Goal: Task Accomplishment & Management: Manage account settings

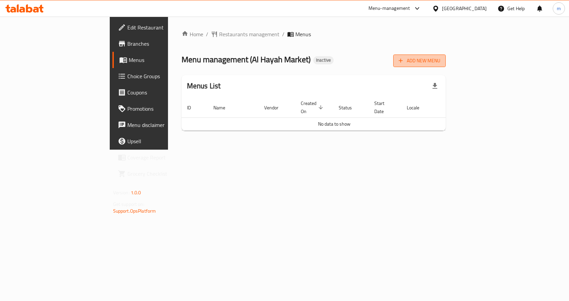
click at [404, 59] on icon "button" at bounding box center [401, 60] width 7 height 7
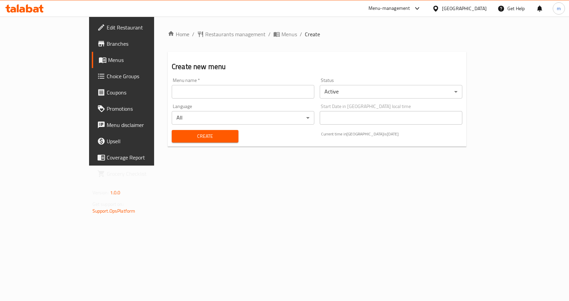
click at [263, 93] on input "text" at bounding box center [243, 92] width 143 height 14
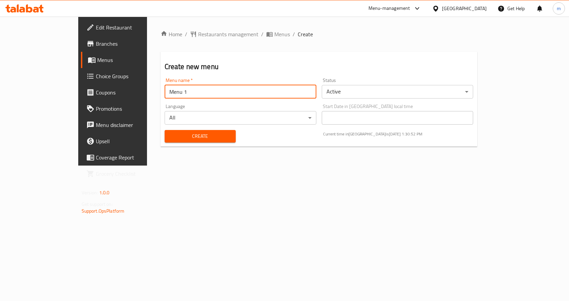
click at [165, 90] on input "Menu 1" at bounding box center [241, 92] width 152 height 14
click at [169, 95] on input "Menu1" at bounding box center [241, 92] width 152 height 14
type input "Menu [DATE]"
click at [196, 137] on span "Create" at bounding box center [200, 136] width 60 height 8
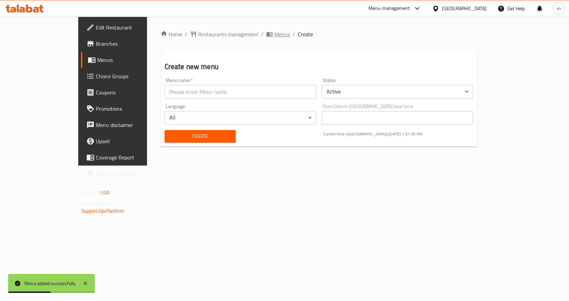
click at [274, 35] on span "Menus" at bounding box center [282, 34] width 16 height 8
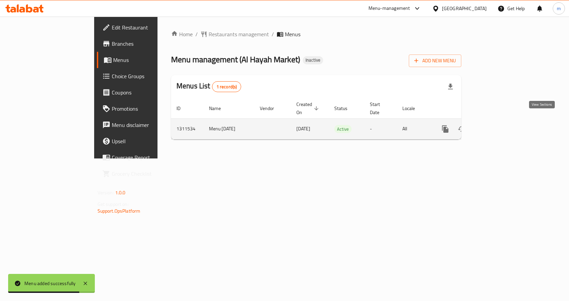
click at [503, 126] on link "enhanced table" at bounding box center [494, 129] width 16 height 16
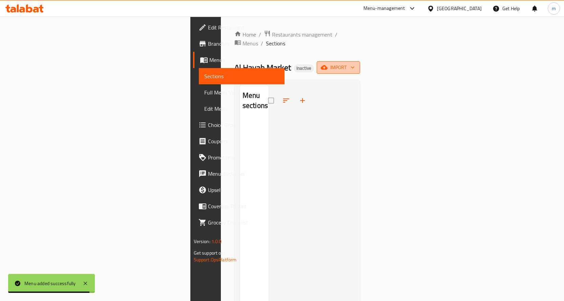
click at [328, 65] on icon "button" at bounding box center [324, 67] width 7 height 4
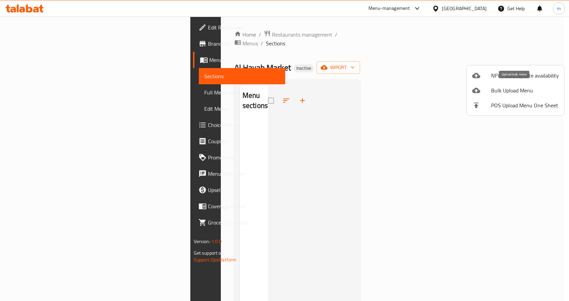
click at [488, 89] on div at bounding box center [481, 90] width 19 height 8
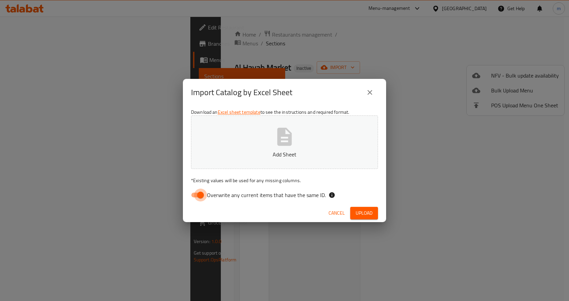
click at [201, 198] on input "Overwrite any current items that have the same ID." at bounding box center [200, 195] width 39 height 13
checkbox input "false"
click at [284, 142] on icon "button" at bounding box center [285, 137] width 22 height 22
click at [371, 211] on span "Upload" at bounding box center [364, 213] width 17 height 8
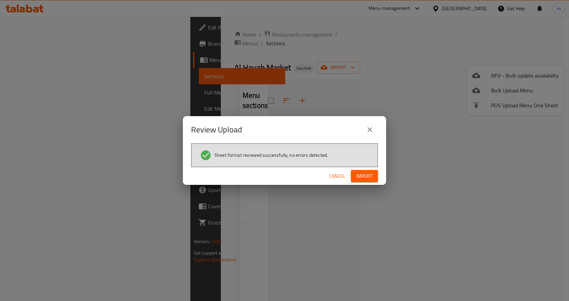
click at [364, 175] on span "Import" at bounding box center [365, 176] width 16 height 8
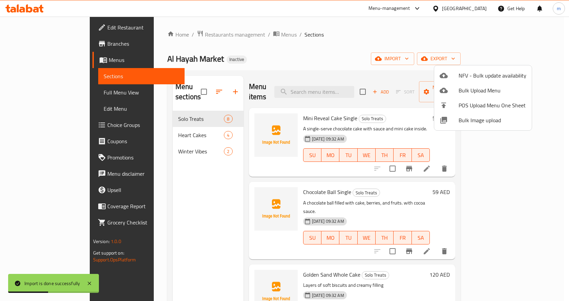
click at [426, 35] on div at bounding box center [284, 150] width 569 height 301
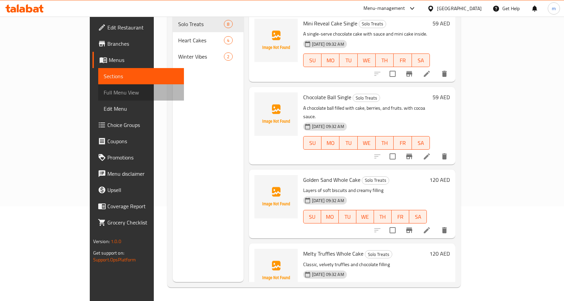
click at [104, 93] on span "Full Menu View" at bounding box center [141, 92] width 75 height 8
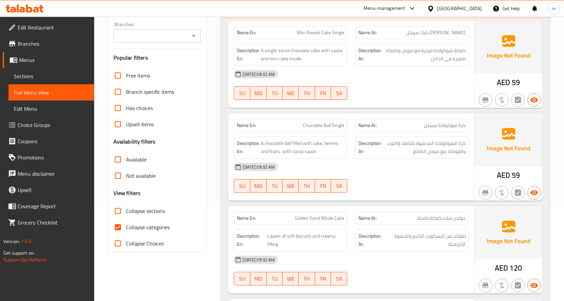
click at [41, 77] on span "Sections" at bounding box center [51, 76] width 75 height 8
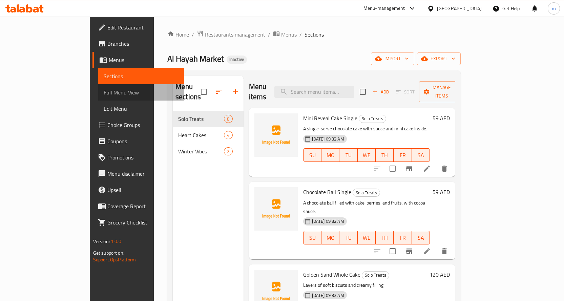
click at [104, 92] on span "Full Menu View" at bounding box center [141, 92] width 75 height 8
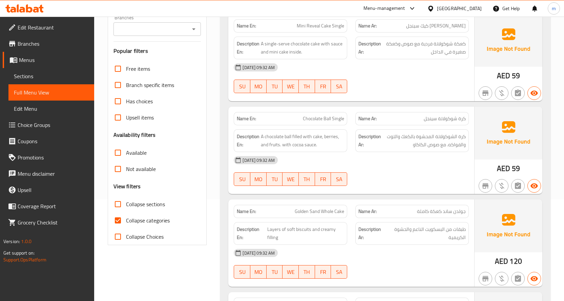
scroll to position [68, 0]
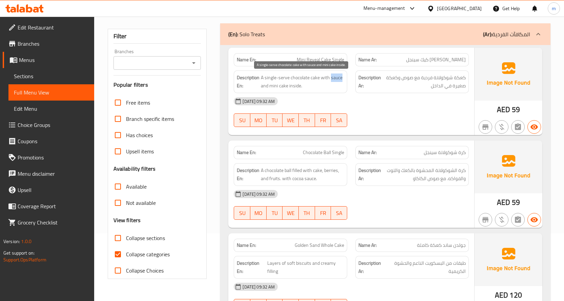
drag, startPoint x: 331, startPoint y: 77, endPoint x: 342, endPoint y: 80, distance: 10.9
click at [342, 80] on span "A single-serve chocolate cake with sauce and mini cake inside." at bounding box center [302, 82] width 83 height 17
copy span "sauce"
click at [387, 121] on div "[DATE] 09:32 AM SU MO TU WE TH FR SA" at bounding box center [351, 112] width 243 height 38
click at [432, 59] on span "[PERSON_NAME] كيك سينجل" at bounding box center [436, 59] width 60 height 7
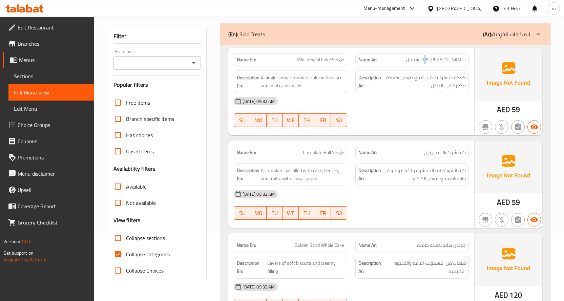
click at [432, 59] on span "[PERSON_NAME] كيك سينجل" at bounding box center [436, 59] width 60 height 7
copy span "[PERSON_NAME] كيك سينجل"
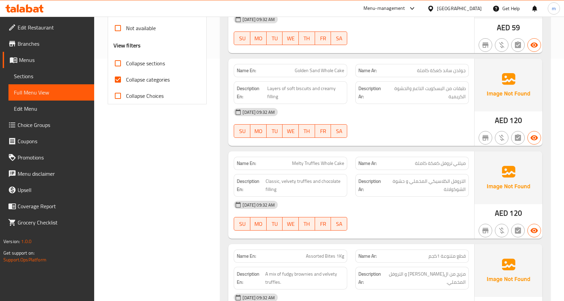
scroll to position [237, 0]
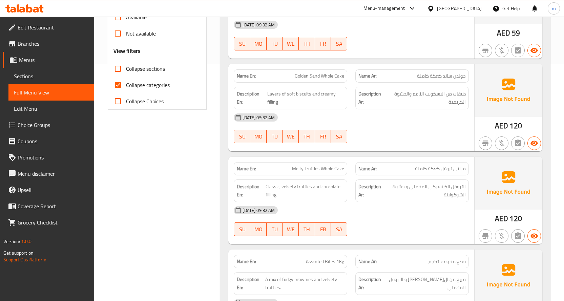
click at [141, 83] on span "Collapse categories" at bounding box center [148, 85] width 44 height 8
click at [126, 83] on input "Collapse categories" at bounding box center [118, 85] width 16 height 16
checkbox input "false"
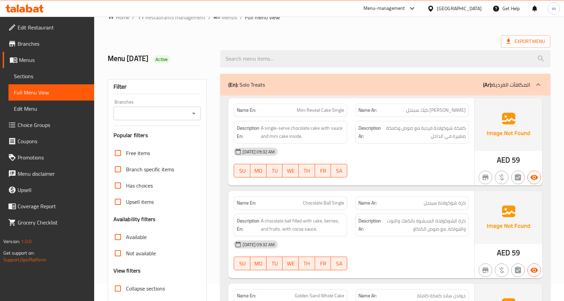
scroll to position [34, 0]
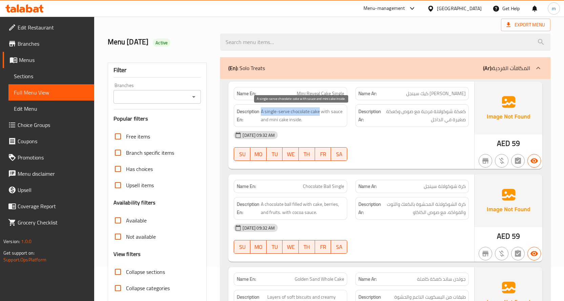
drag, startPoint x: 261, startPoint y: 112, endPoint x: 320, endPoint y: 114, distance: 58.7
click at [320, 114] on span "A single-serve chocolate cake with sauce and mini cake inside." at bounding box center [302, 115] width 83 height 17
copy span "A single-serve chocolate cake"
click at [431, 149] on div "[DATE] 09:32 AM SU MO TU WE TH FR SA" at bounding box center [351, 146] width 243 height 38
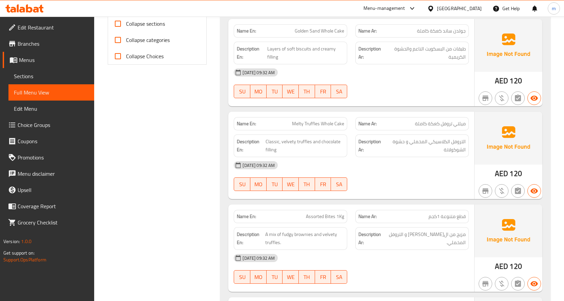
scroll to position [305, 0]
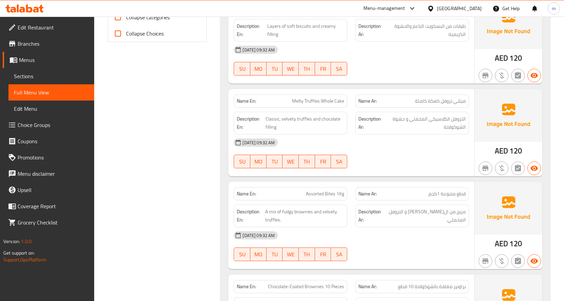
click at [407, 141] on div "[DATE] 09:32 AM" at bounding box center [351, 143] width 243 height 16
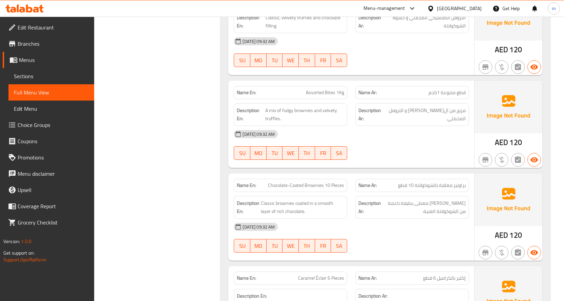
scroll to position [407, 0]
drag, startPoint x: 307, startPoint y: 91, endPoint x: 324, endPoint y: 96, distance: 17.9
click at [324, 96] on span "Assorted Bites 1Kg" at bounding box center [325, 92] width 38 height 7
copy span "Assorted"
click at [410, 123] on div "Description Ar: مزيج من ال[PERSON_NAME] و التروفل المخملي." at bounding box center [412, 114] width 114 height 23
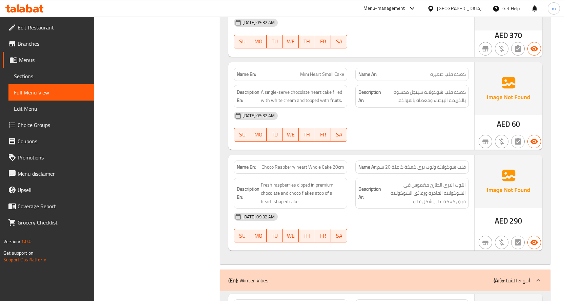
scroll to position [1051, 0]
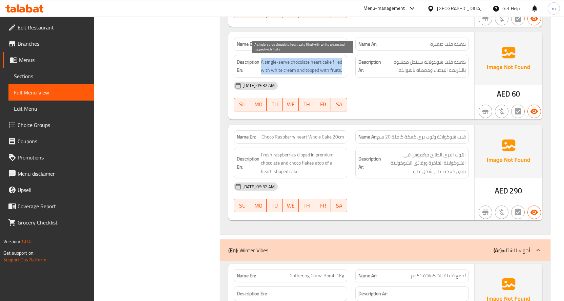
drag, startPoint x: 262, startPoint y: 62, endPoint x: 343, endPoint y: 69, distance: 81.7
click at [343, 69] on span "A single-serve chocolate heart cake filled with white cream and topped with fru…" at bounding box center [302, 66] width 83 height 17
copy span "A single-serve chocolate heart cake filled with white cream and topped with fru…"
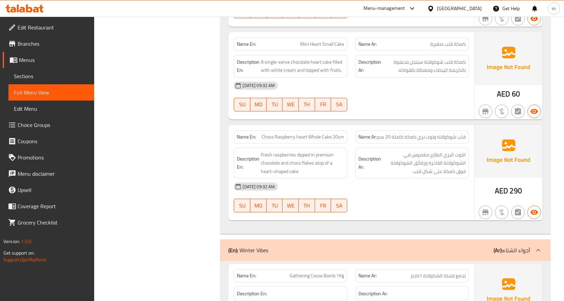
click at [452, 109] on div at bounding box center [412, 111] width 122 height 8
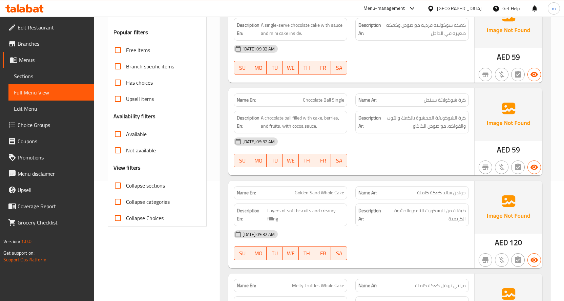
scroll to position [0, 0]
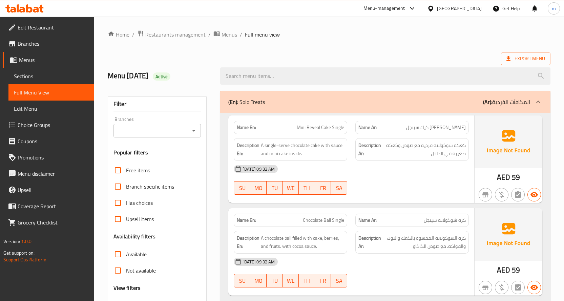
click at [39, 44] on span "Branches" at bounding box center [53, 44] width 71 height 8
